Goal: Task Accomplishment & Management: Manage account settings

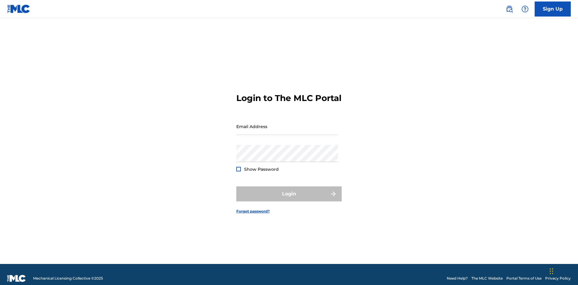
scroll to position [8, 0]
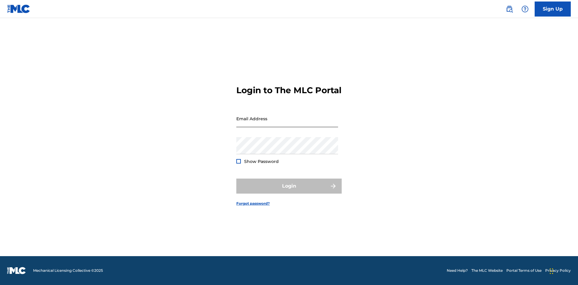
click at [287, 124] on input "Email Address" at bounding box center [287, 118] width 102 height 17
type input "[EMAIL_ADDRESS][DOMAIN_NAME]"
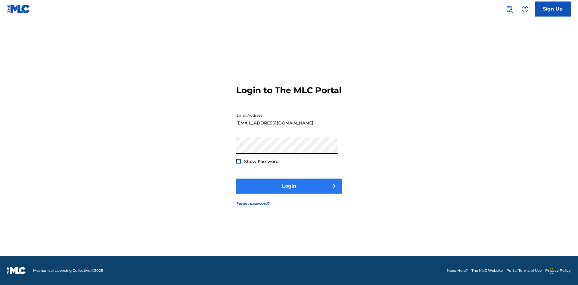
click at [289, 191] on button "Login" at bounding box center [288, 186] width 105 height 15
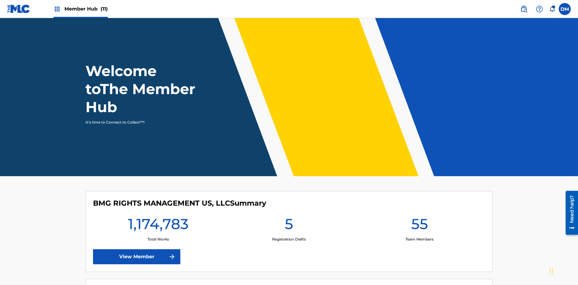
click at [86, 9] on span "Member Hub (11)" at bounding box center [85, 8] width 43 height 7
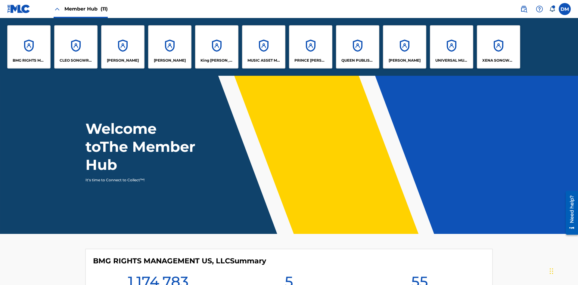
scroll to position [22, 0]
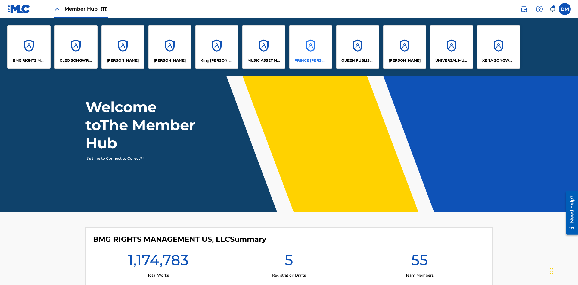
click at [310, 60] on p "PRINCE [PERSON_NAME]" at bounding box center [310, 60] width 33 height 5
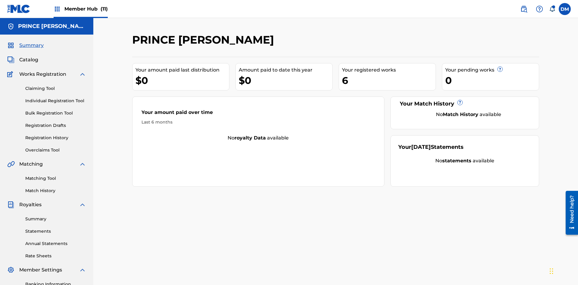
scroll to position [88, 0]
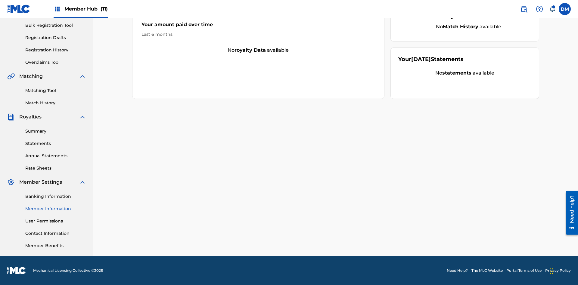
click at [56, 209] on link "Member Information" at bounding box center [55, 209] width 61 height 6
